Goal: Transaction & Acquisition: Purchase product/service

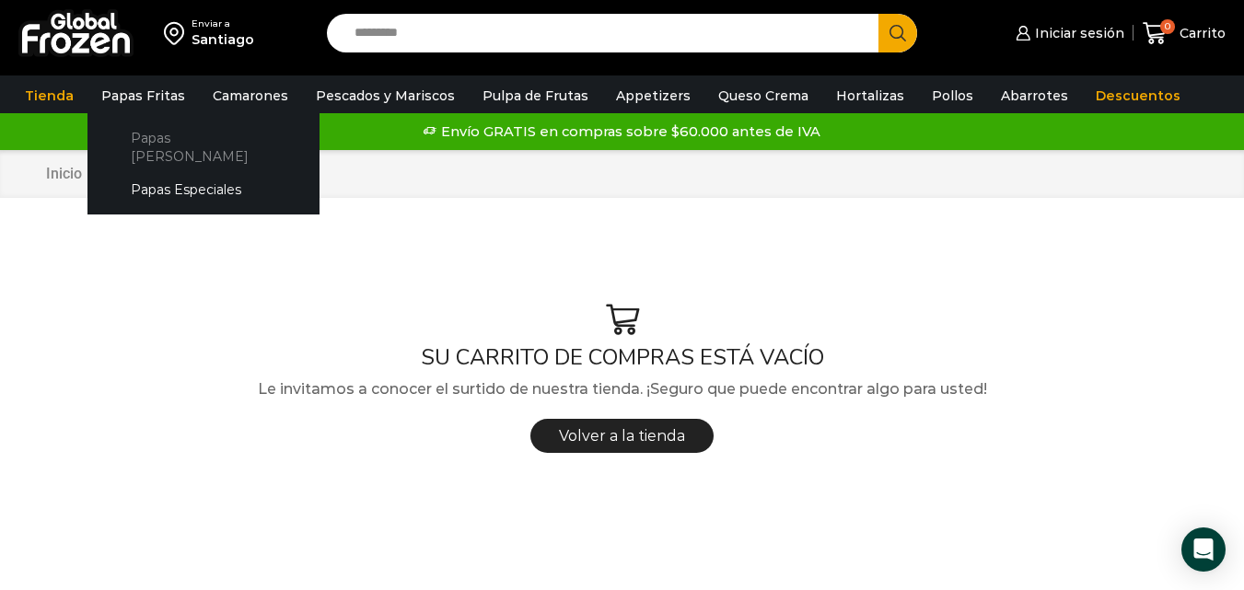
click at [156, 141] on link "Papas [PERSON_NAME]" at bounding box center [203, 147] width 195 height 52
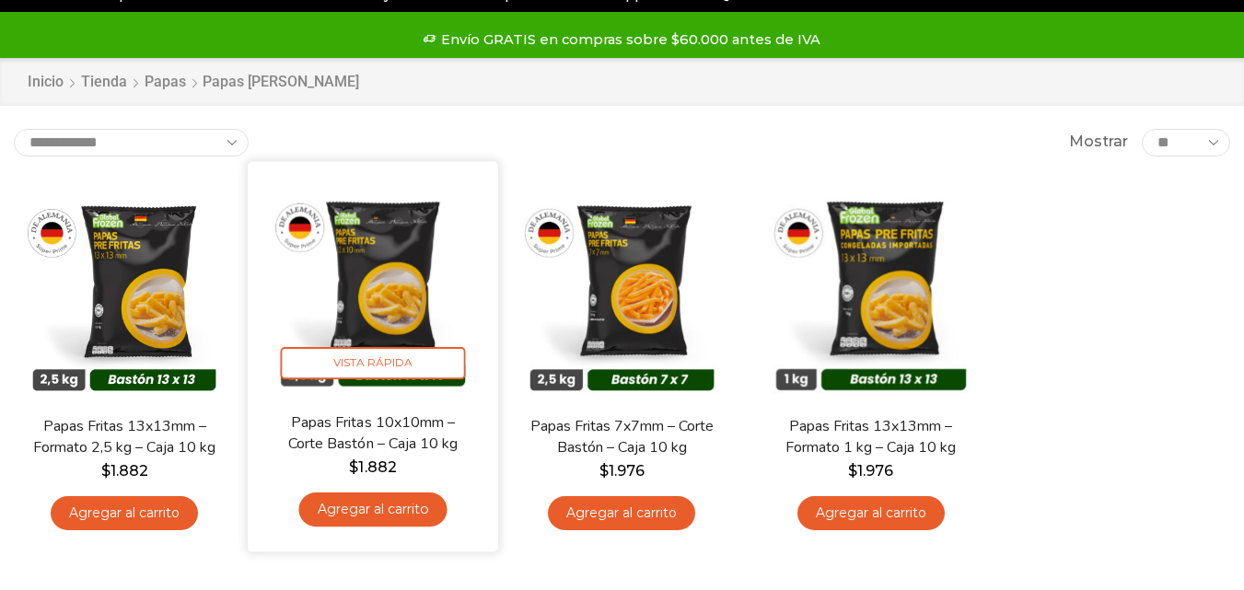
click at [379, 515] on link "Agregar al carrito" at bounding box center [373, 510] width 148 height 34
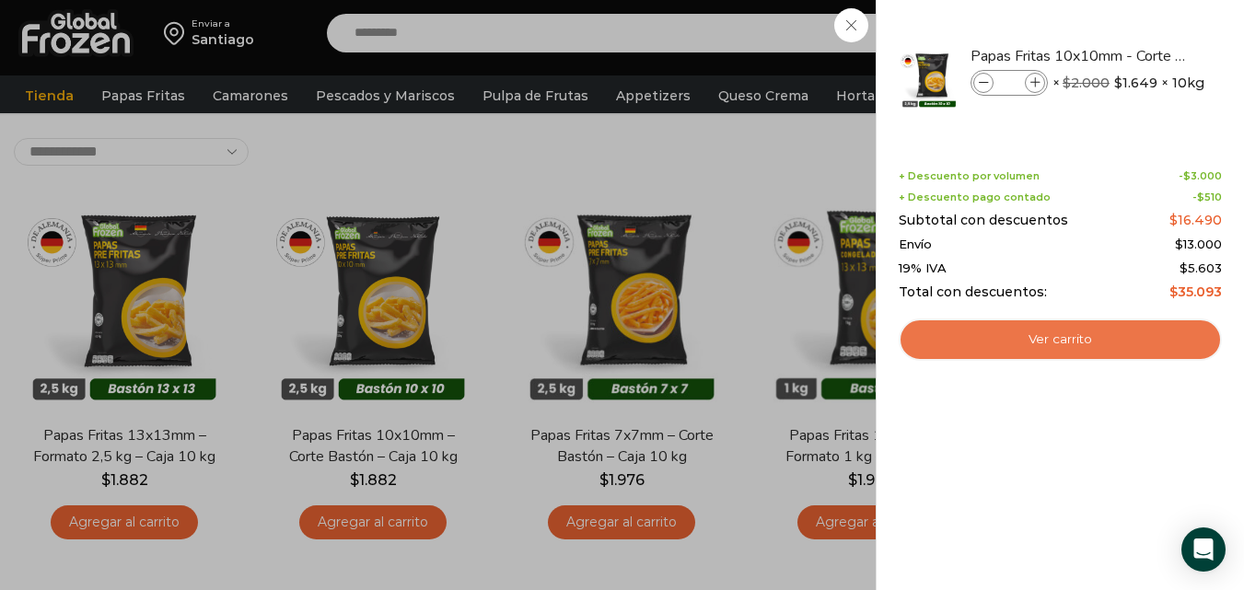
click at [996, 352] on link "Ver carrito" at bounding box center [1060, 340] width 323 height 42
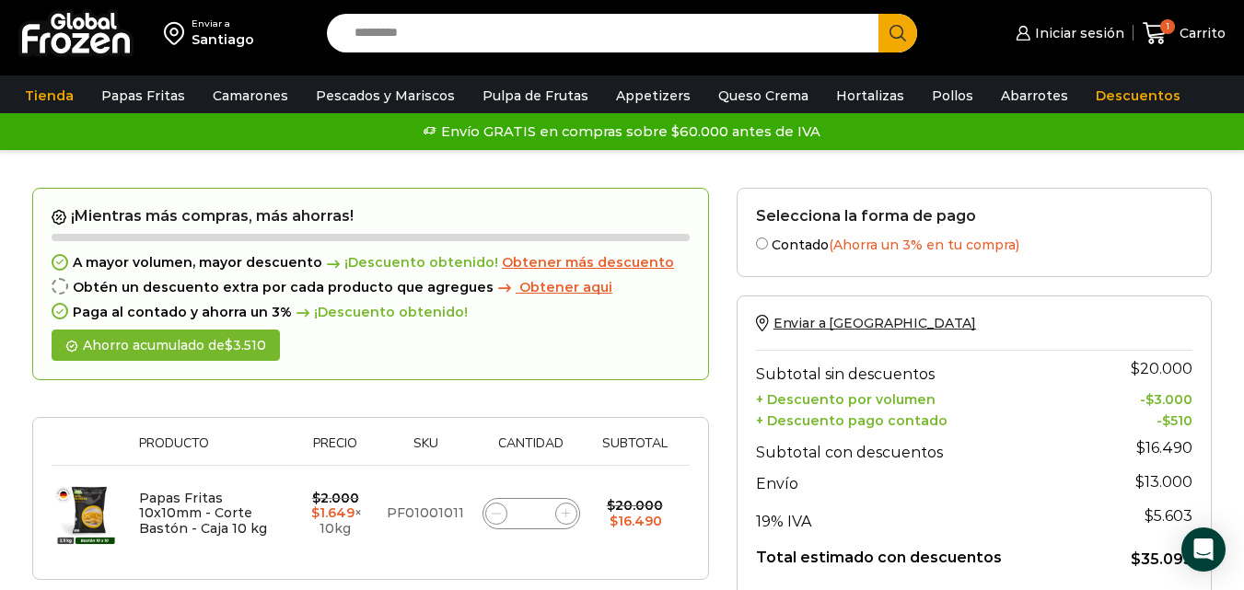
click at [420, 40] on input "Search input" at bounding box center [607, 33] width 524 height 39
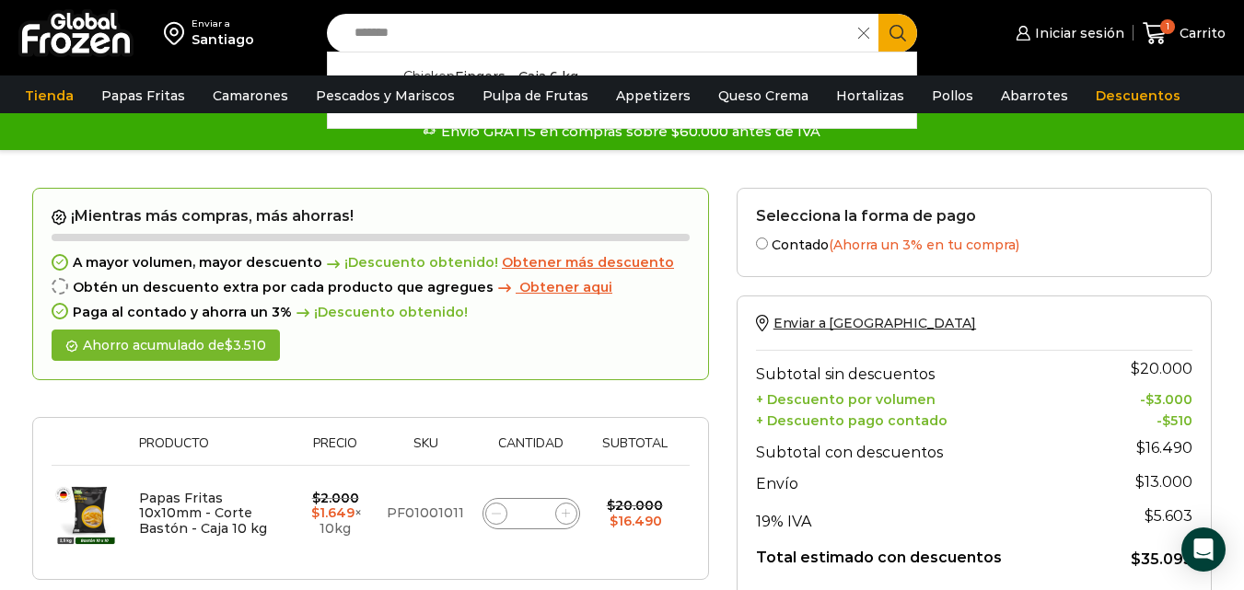
click at [608, 134] on div "Envío GRATIS en compras sobre $60.000 antes de IVA Envío GRATIS en compras sobr…" at bounding box center [622, 132] width 1238 height 28
click at [539, 33] on input "*******" at bounding box center [597, 33] width 504 height 39
click at [529, 71] on p "Chicken Fingers - Caja 6 kg" at bounding box center [490, 76] width 175 height 20
type input "**********"
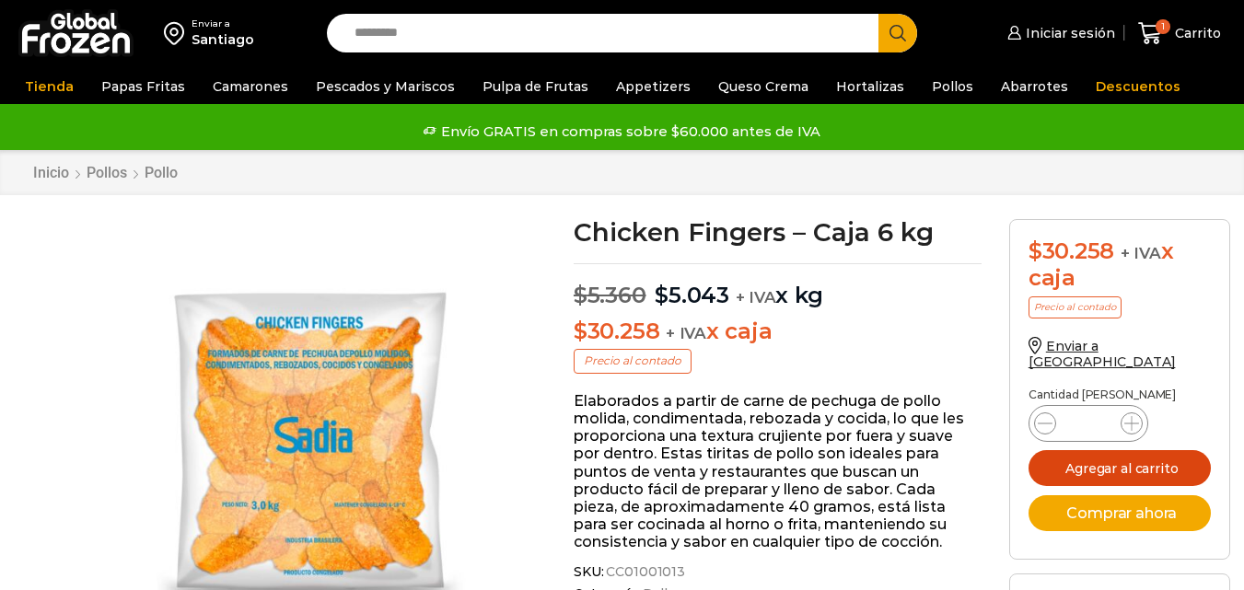
click at [1085, 450] on button "Agregar al carrito" at bounding box center [1119, 468] width 182 height 36
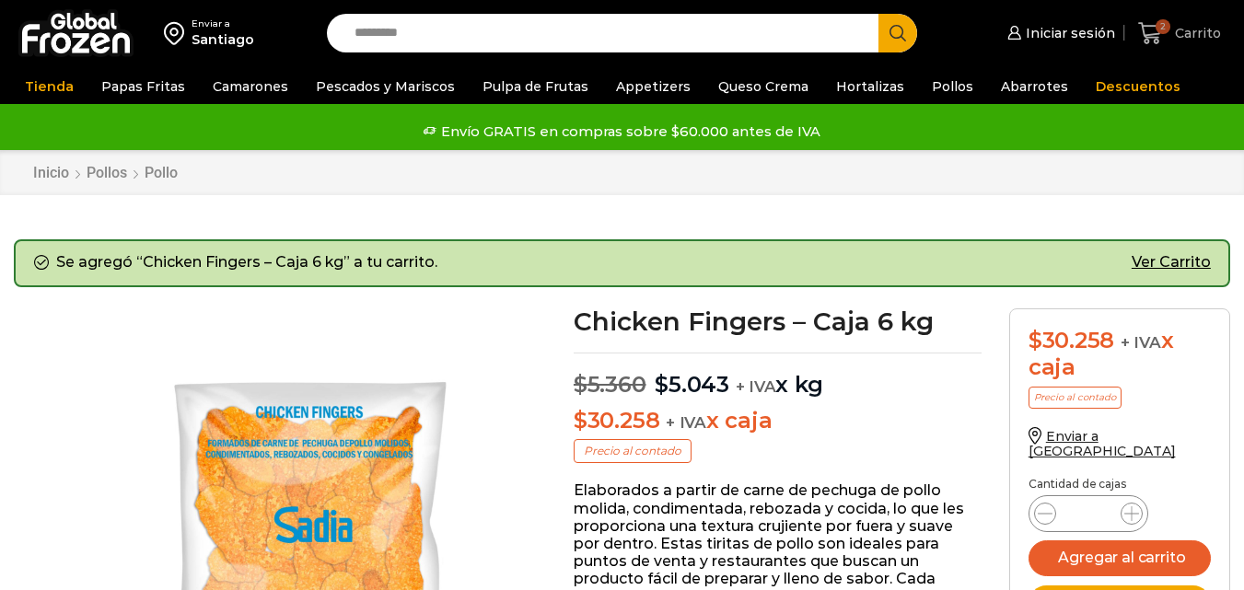
click at [1164, 29] on span "2" at bounding box center [1162, 26] width 15 height 15
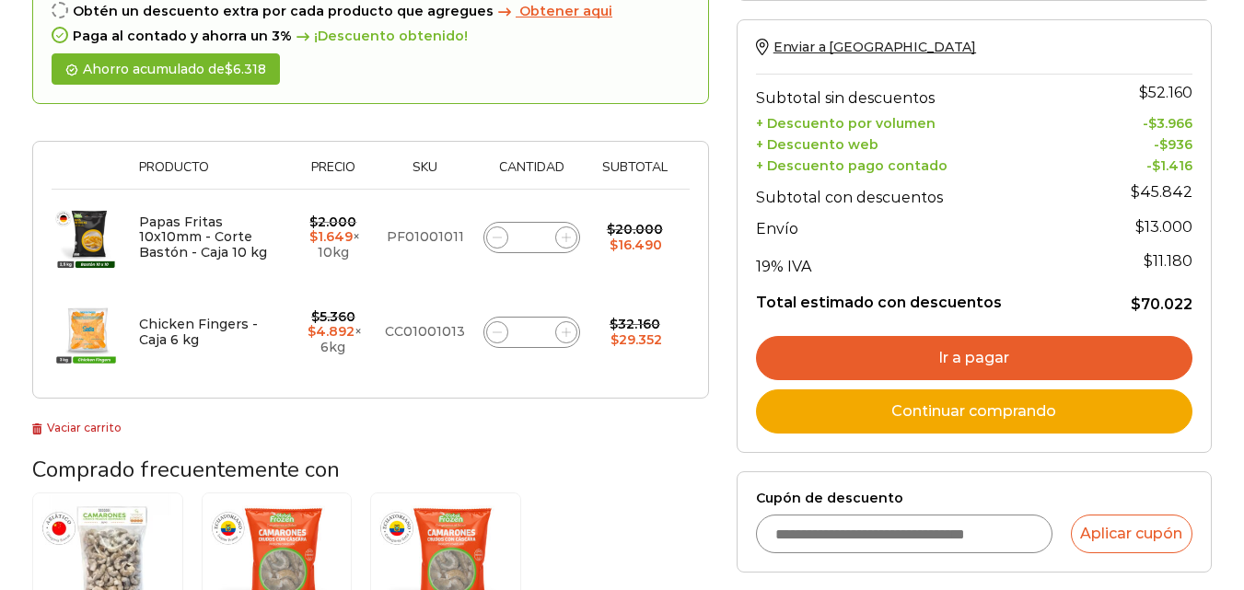
click at [902, 356] on link "Ir a pagar" at bounding box center [974, 358] width 436 height 44
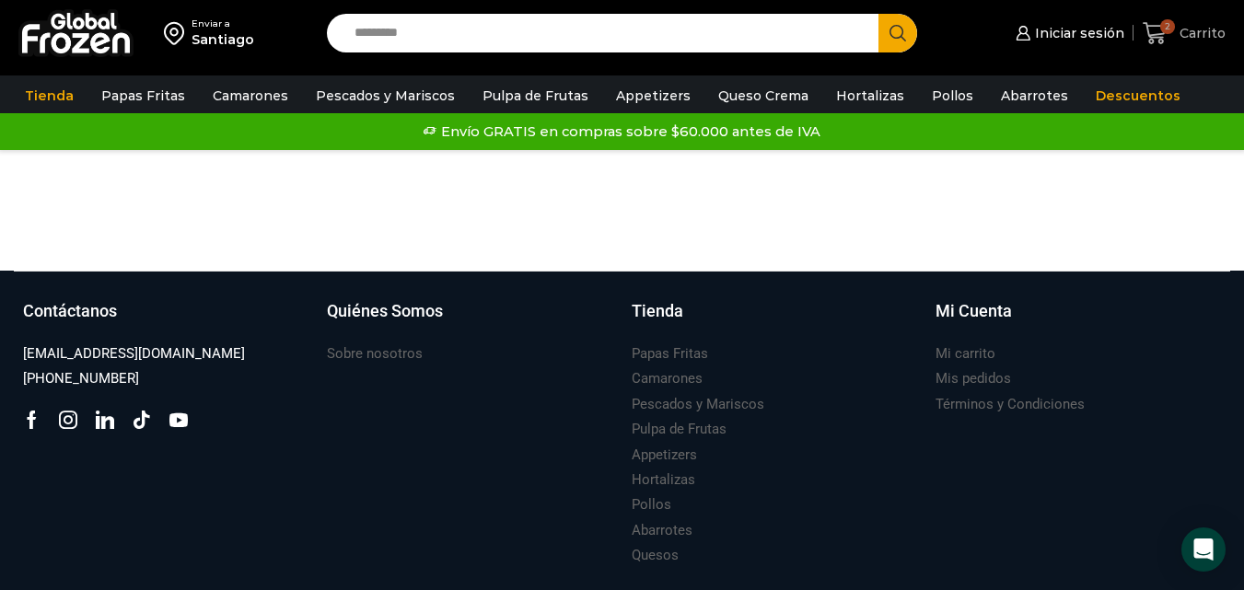
click at [1160, 31] on icon at bounding box center [1155, 33] width 25 height 25
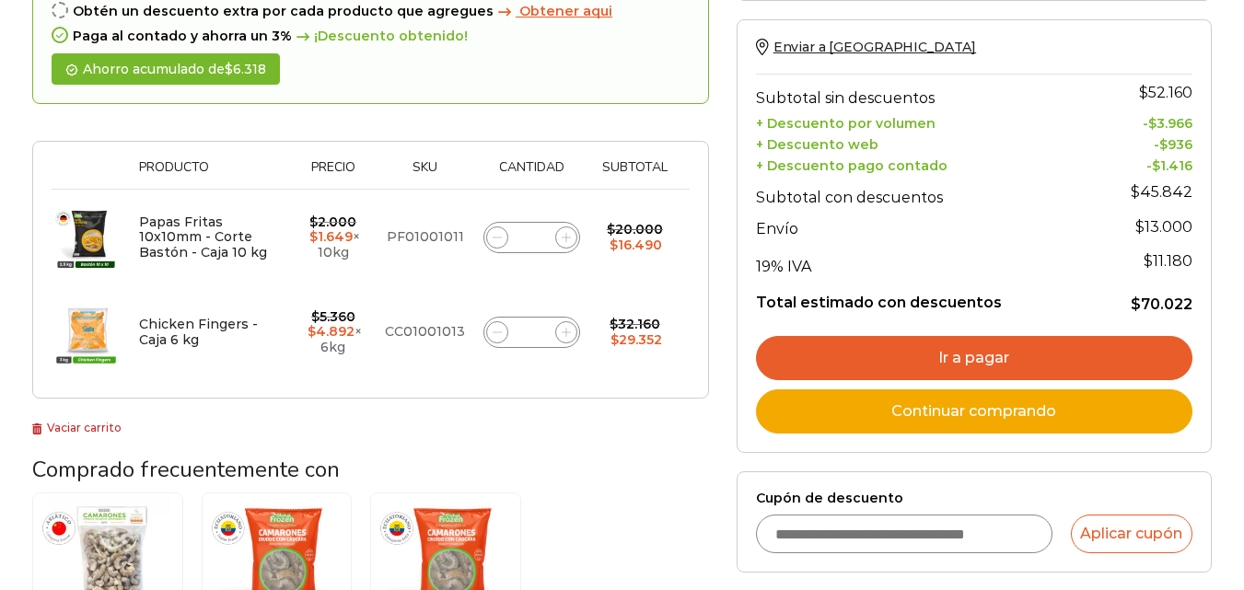
click at [823, 360] on link "Ir a pagar" at bounding box center [974, 358] width 436 height 44
click at [560, 243] on span at bounding box center [566, 237] width 22 height 22
click at [545, 238] on div "Papas Fritas 10x10mm - Corte Bastón - Caja 10 kg cantidad *" at bounding box center [531, 237] width 97 height 31
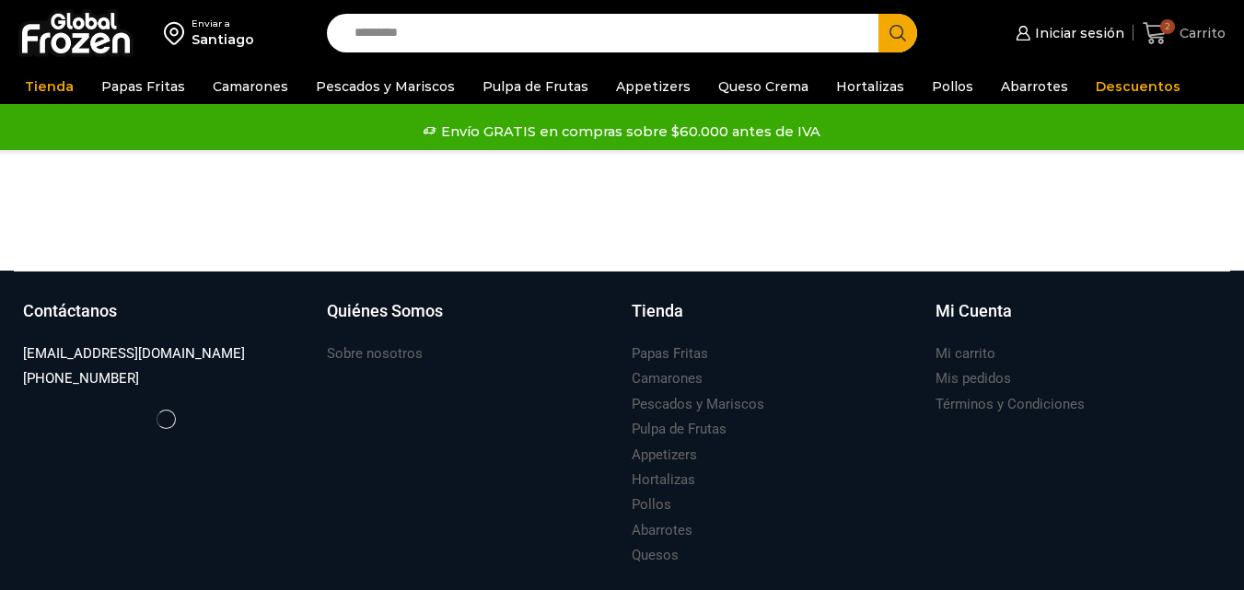
click at [1175, 31] on span "2" at bounding box center [1159, 33] width 32 height 25
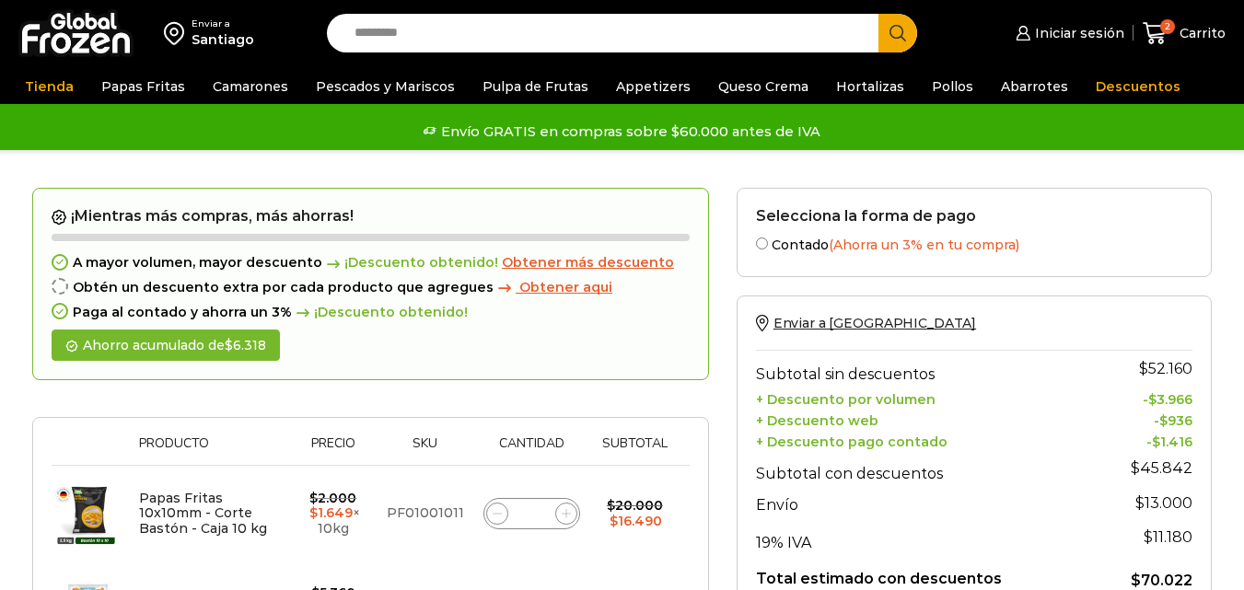
click at [559, 503] on span at bounding box center [566, 514] width 22 height 22
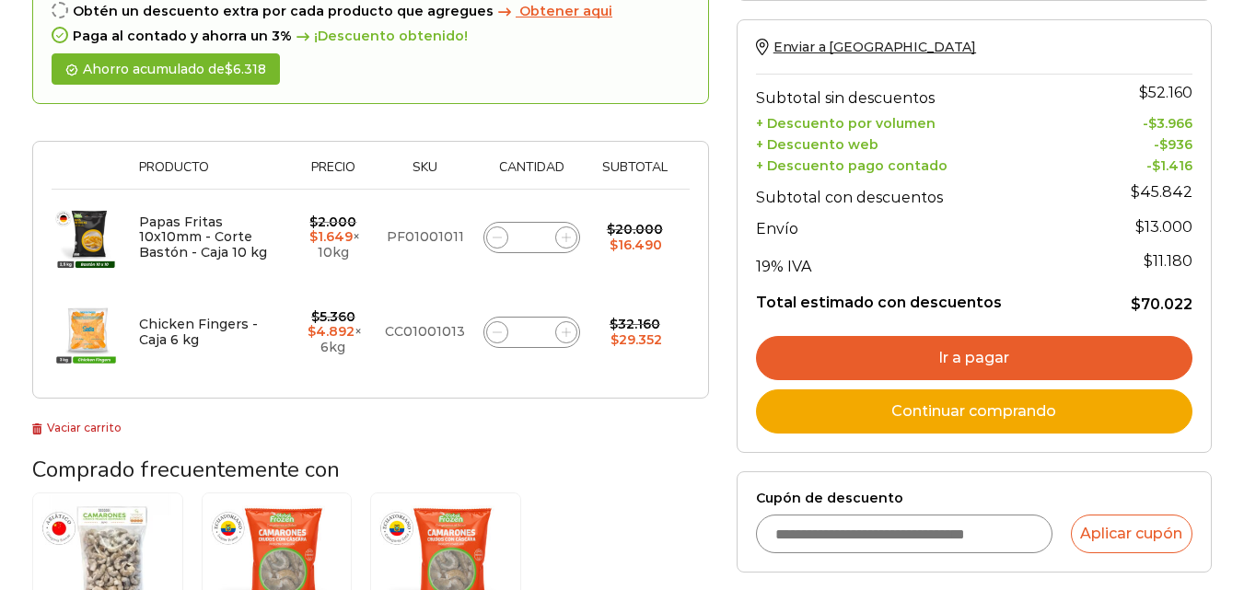
click at [563, 238] on icon at bounding box center [566, 237] width 8 height 8
click at [508, 241] on div "Papas Fritas 10x10mm - Corte Bastón - Caja 10 kg cantidad *" at bounding box center [531, 237] width 97 height 31
click at [532, 235] on input "*" at bounding box center [531, 238] width 26 height 26
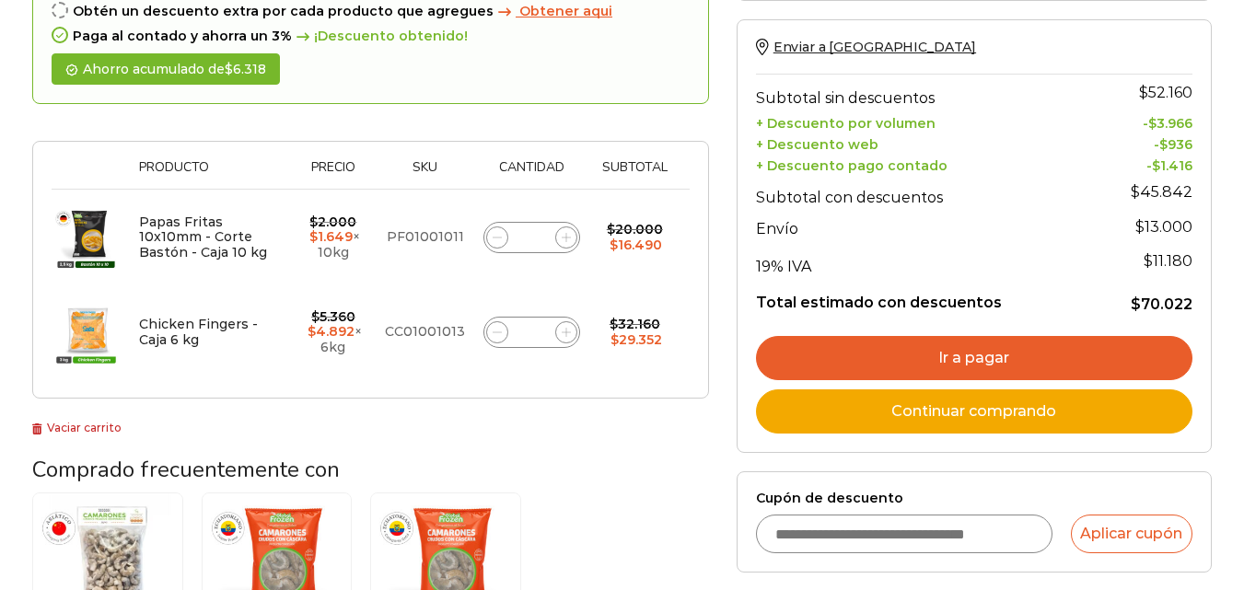
type input "**"
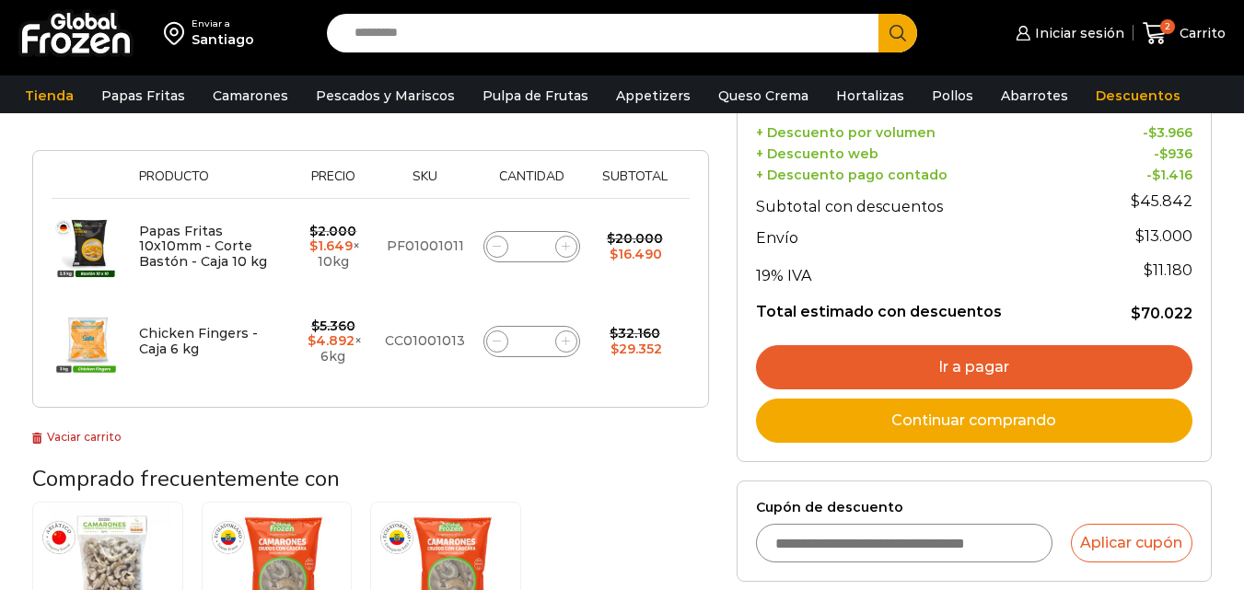
click at [608, 289] on td "$ 20.000 Original price was: $20.000. $ 16.490 Current price is: $16.490." at bounding box center [634, 247] width 91 height 96
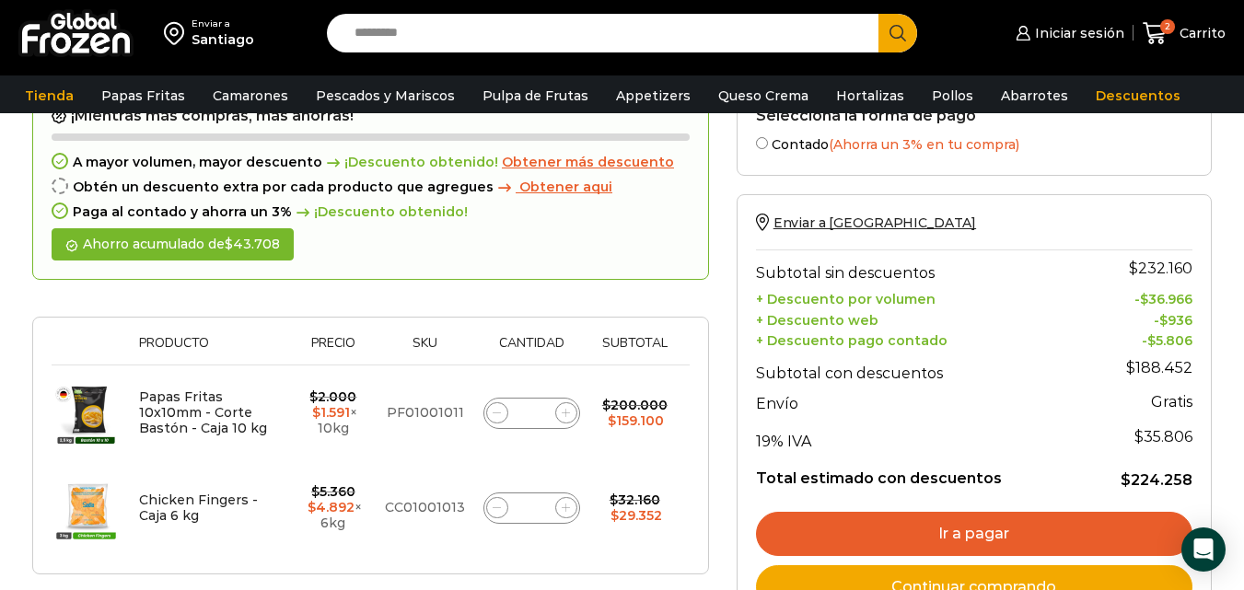
scroll to position [288, 0]
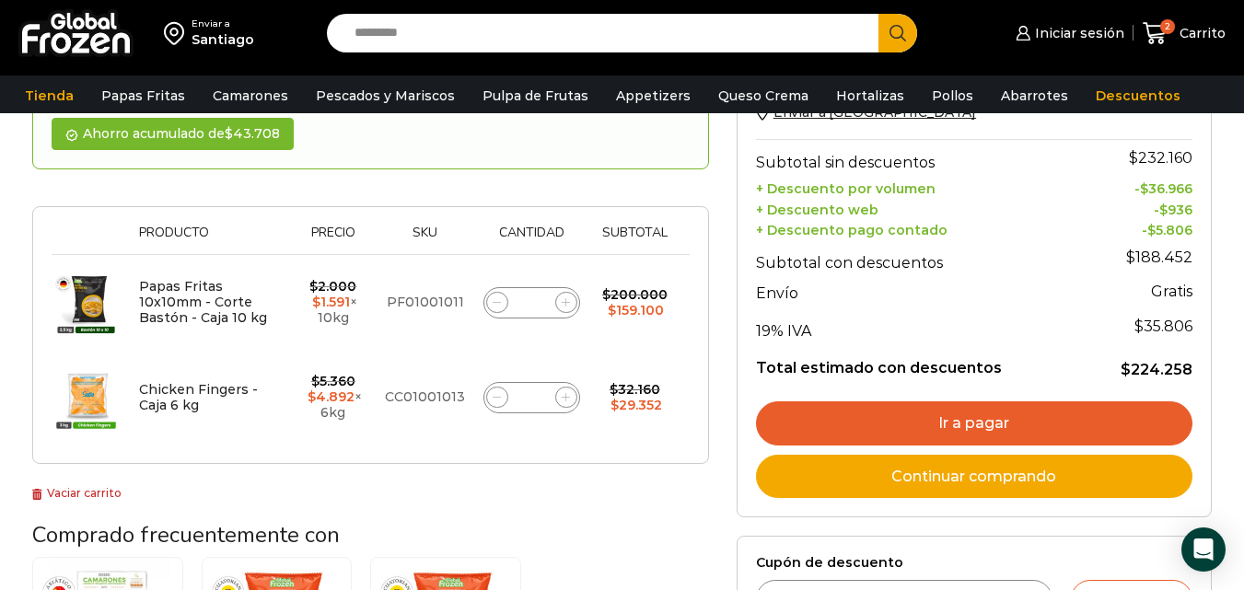
click at [927, 425] on link "Ir a pagar" at bounding box center [974, 423] width 436 height 44
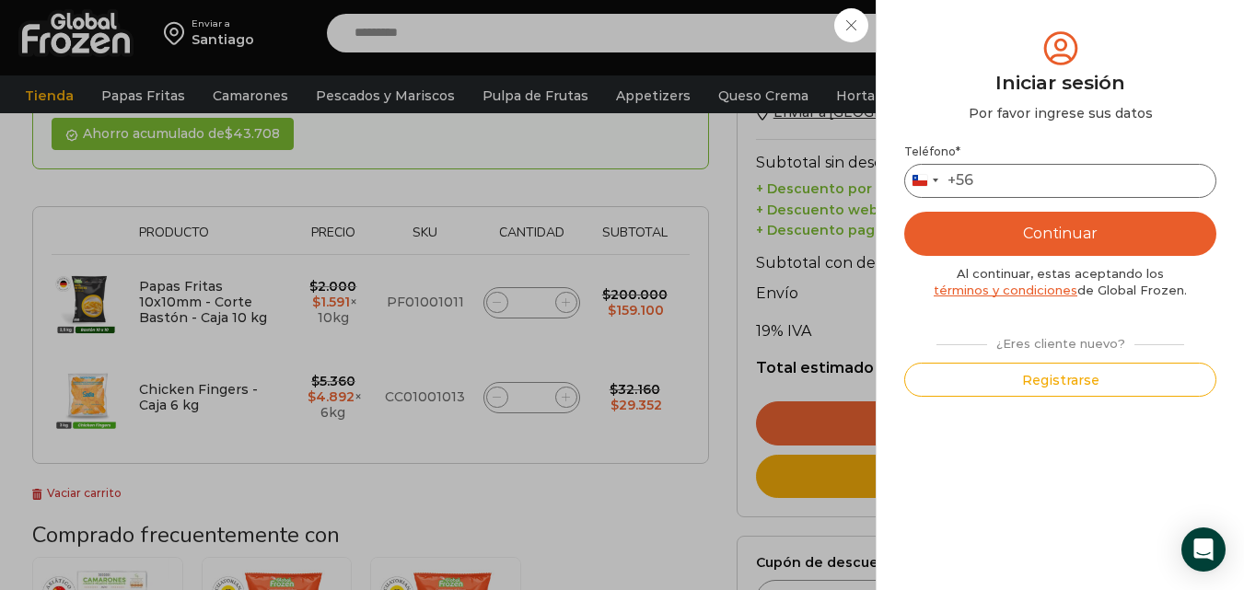
click at [1017, 191] on input "Teléfono *" at bounding box center [1060, 181] width 312 height 34
type input "*********"
click at [954, 229] on button "Continuar" at bounding box center [1060, 234] width 312 height 44
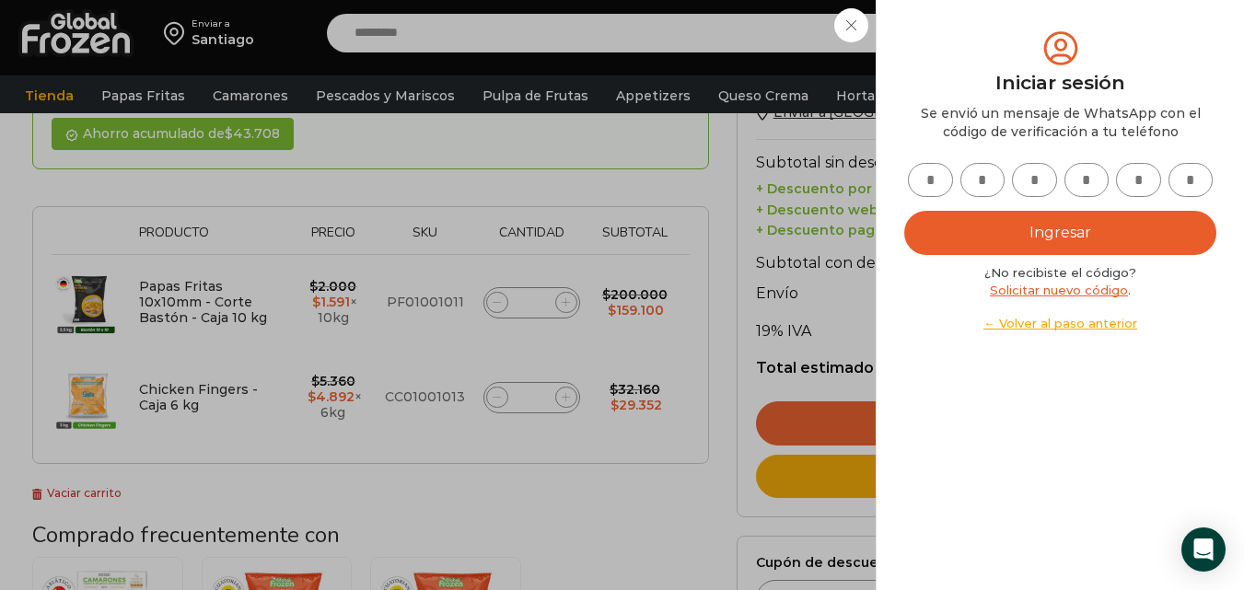
click at [925, 192] on input "text" at bounding box center [930, 180] width 45 height 34
type input "*"
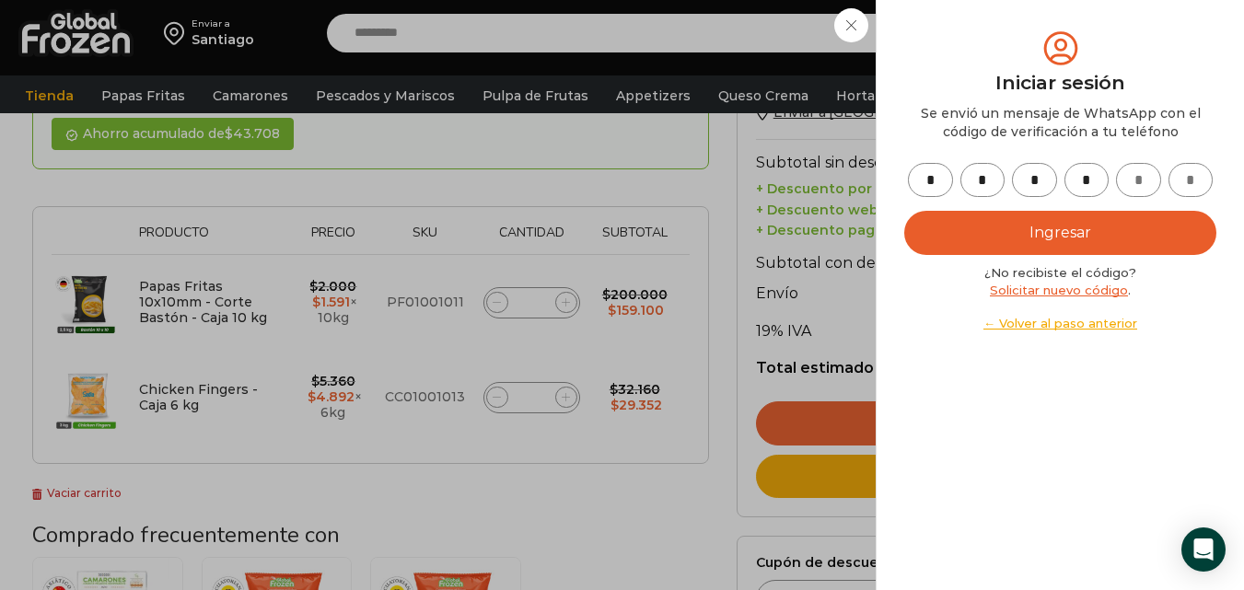
type input "*"
click at [904, 211] on button "Ingresar" at bounding box center [1060, 233] width 312 height 44
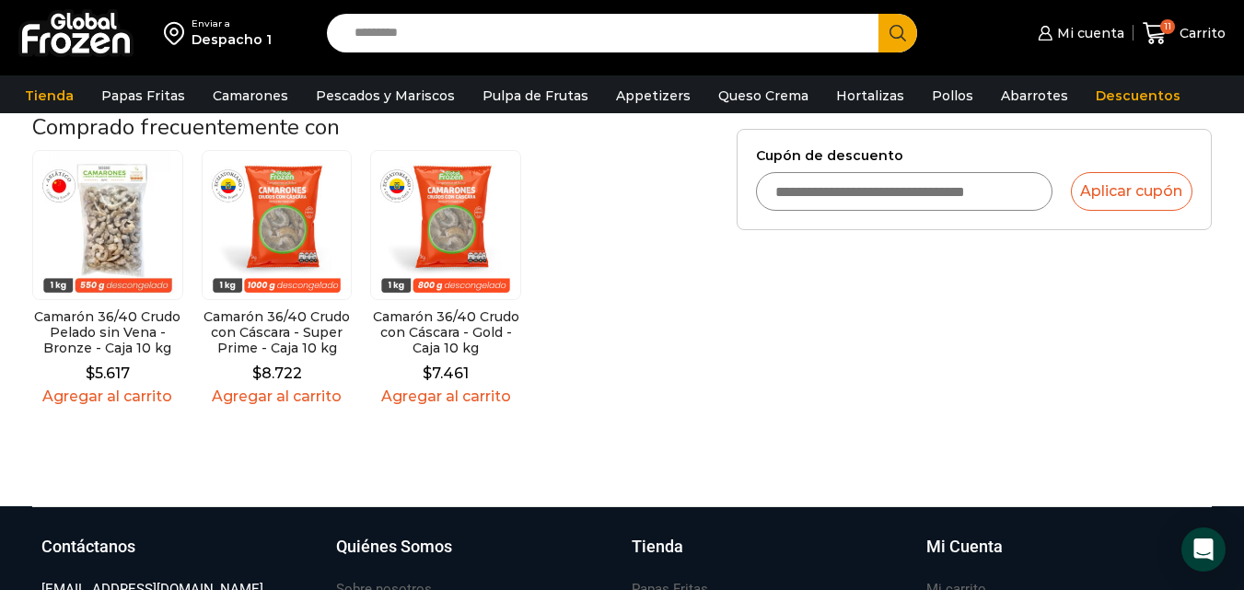
scroll to position [368, 0]
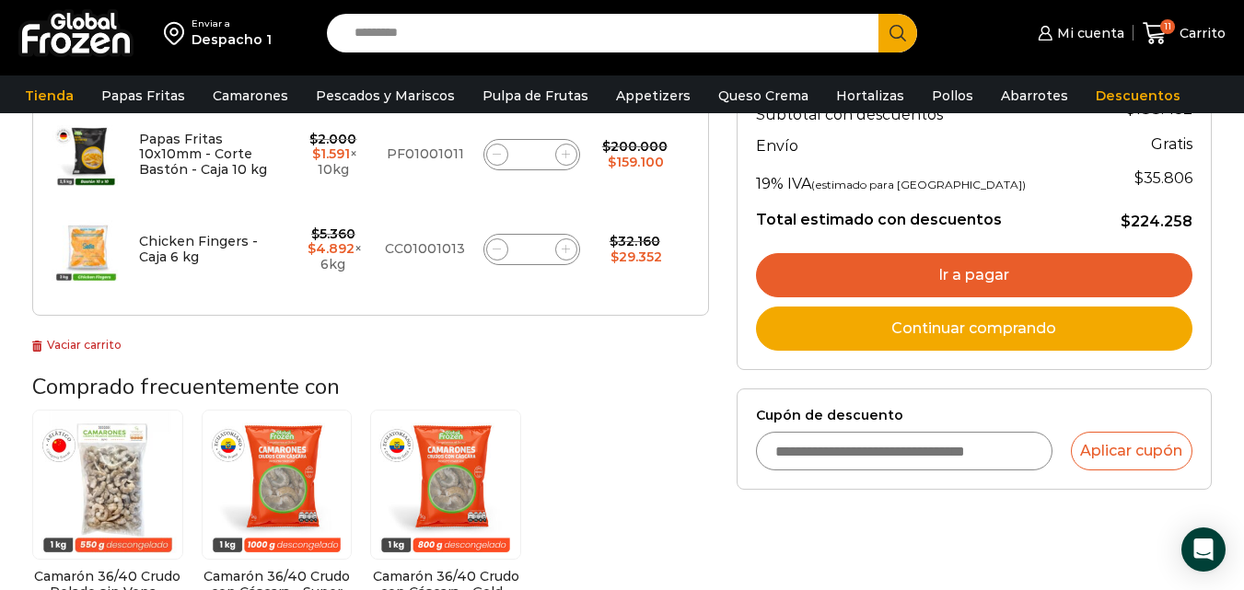
click at [819, 281] on link "Ir a pagar" at bounding box center [974, 275] width 436 height 44
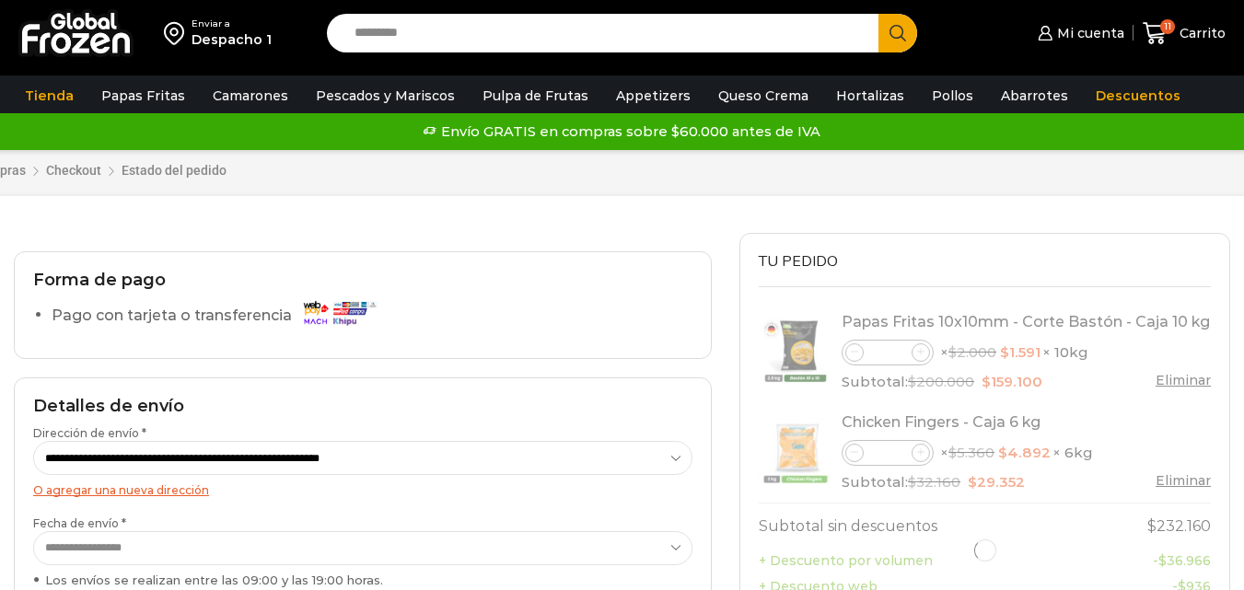
select select "*"
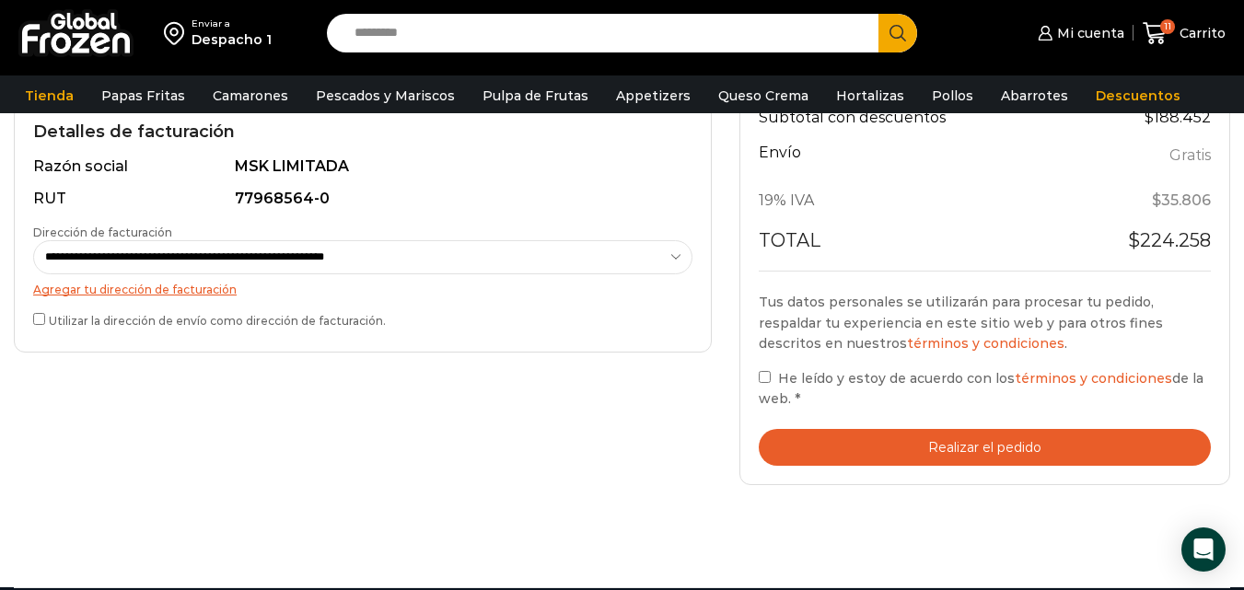
scroll to position [552, 0]
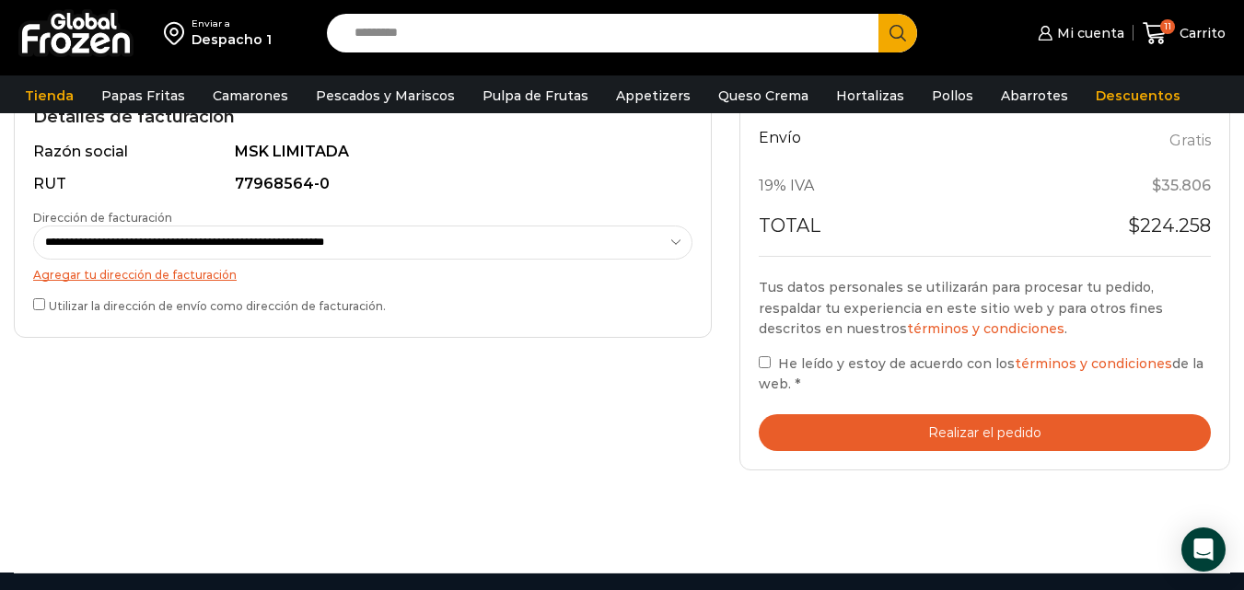
click at [53, 313] on label "Utilizar la dirección de envío como dirección de facturación." at bounding box center [362, 304] width 659 height 19
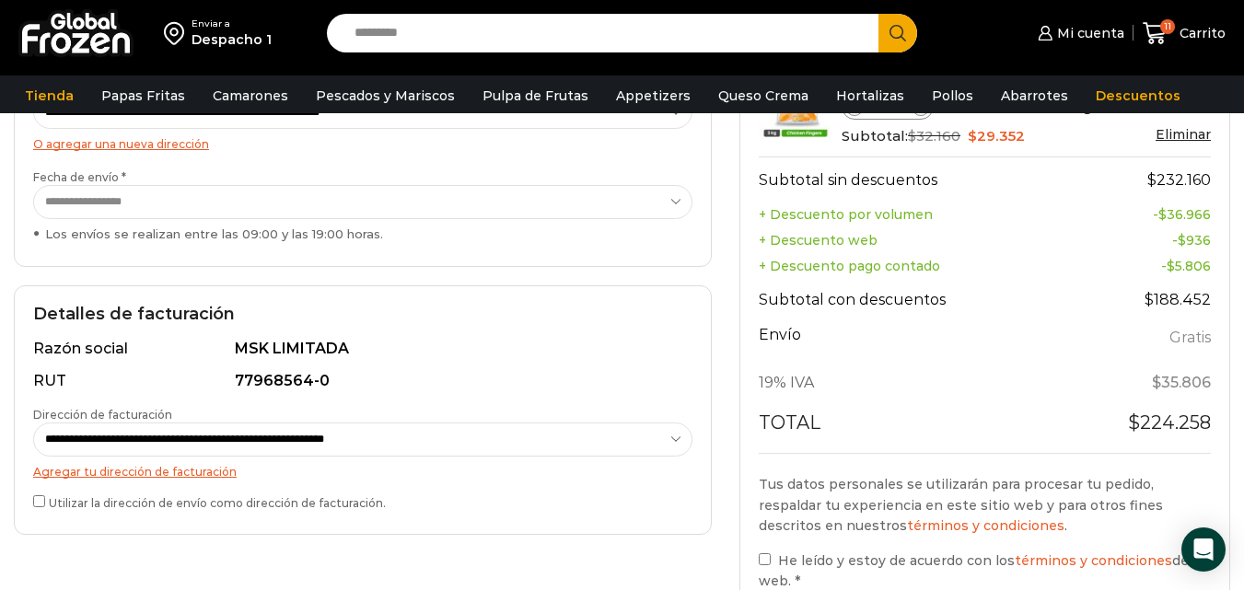
scroll to position [460, 0]
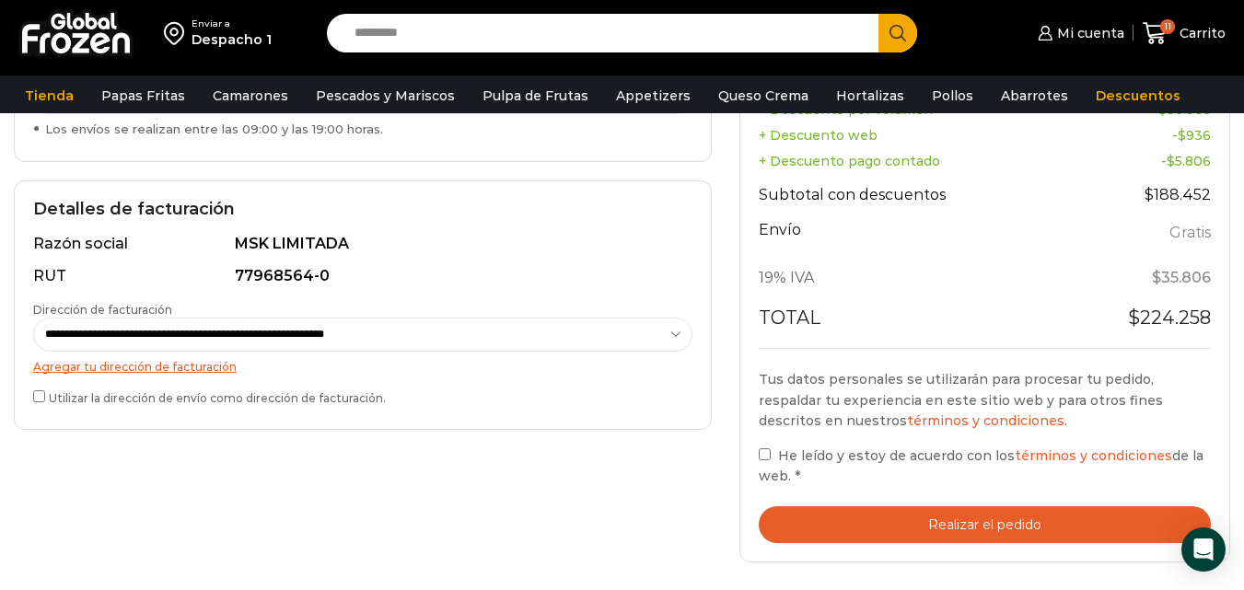
click at [869, 520] on button "Realizar el pedido" at bounding box center [985, 525] width 452 height 38
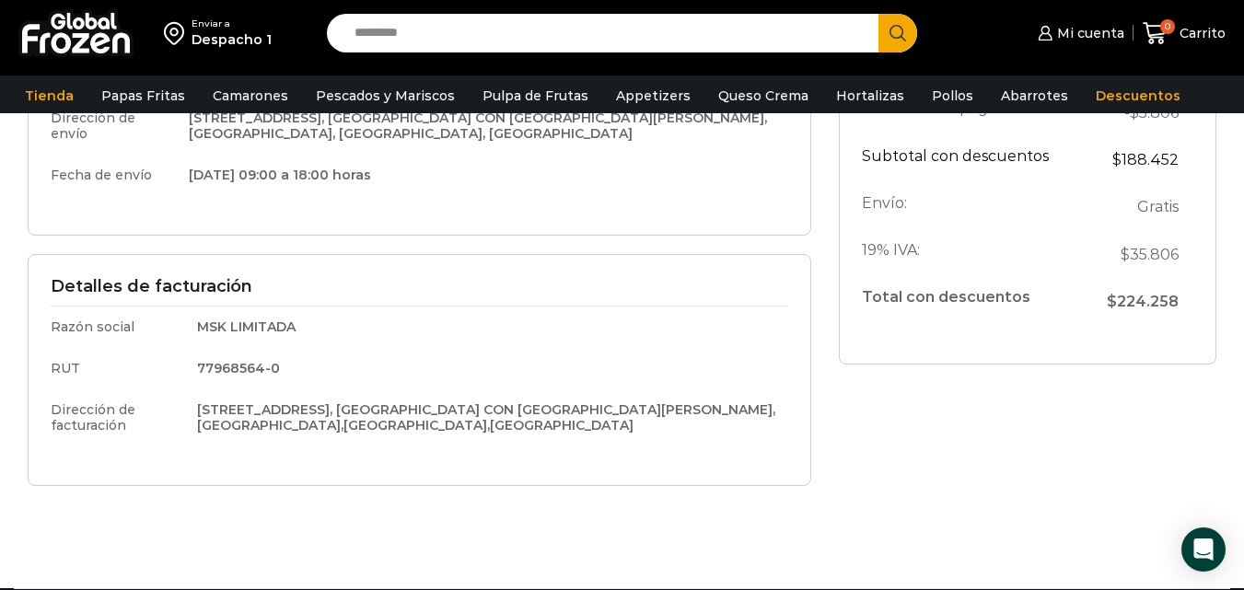
scroll to position [460, 0]
